Goal: Check status: Check status

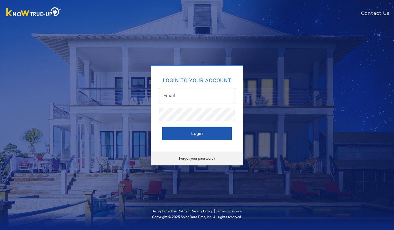
type input "[EMAIL_ADDRESS][DOMAIN_NAME]"
click at [185, 134] on button "Login" at bounding box center [197, 133] width 70 height 13
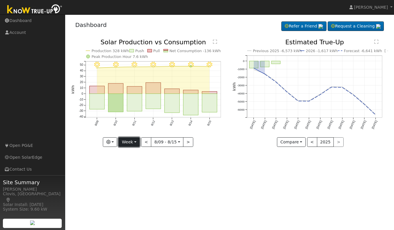
click at [130, 142] on button "Week" at bounding box center [129, 142] width 21 height 10
click at [128, 156] on link "Day" at bounding box center [139, 154] width 40 height 8
type input "[DATE]"
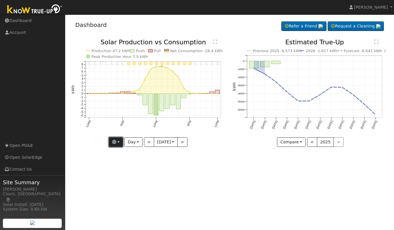
click at [116, 143] on icon "button" at bounding box center [114, 142] width 4 height 4
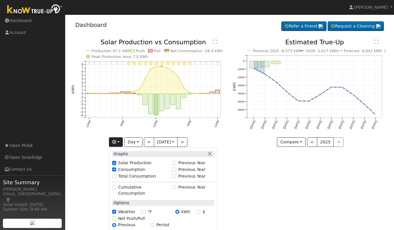
click at [112, 174] on div "Total Consumption" at bounding box center [140, 176] width 57 height 6
click at [114, 176] on input "Total Consumption" at bounding box center [114, 176] width 4 height 4
checkbox input "true"
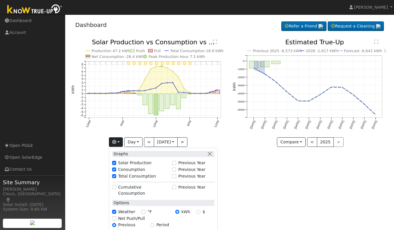
click at [258, 182] on div "User Profile First name Last name Email Email Notifications No Emails No Emails…" at bounding box center [229, 122] width 329 height 216
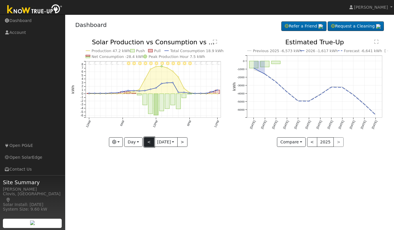
click at [146, 145] on button "<" at bounding box center [149, 142] width 10 height 10
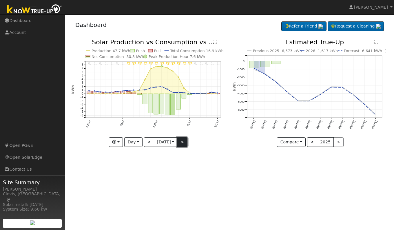
click at [185, 143] on button ">" at bounding box center [182, 142] width 10 height 10
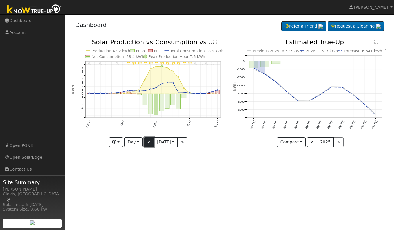
click at [146, 143] on button "<" at bounding box center [149, 142] width 10 height 10
type input "[DATE]"
